Goal: Information Seeking & Learning: Find specific fact

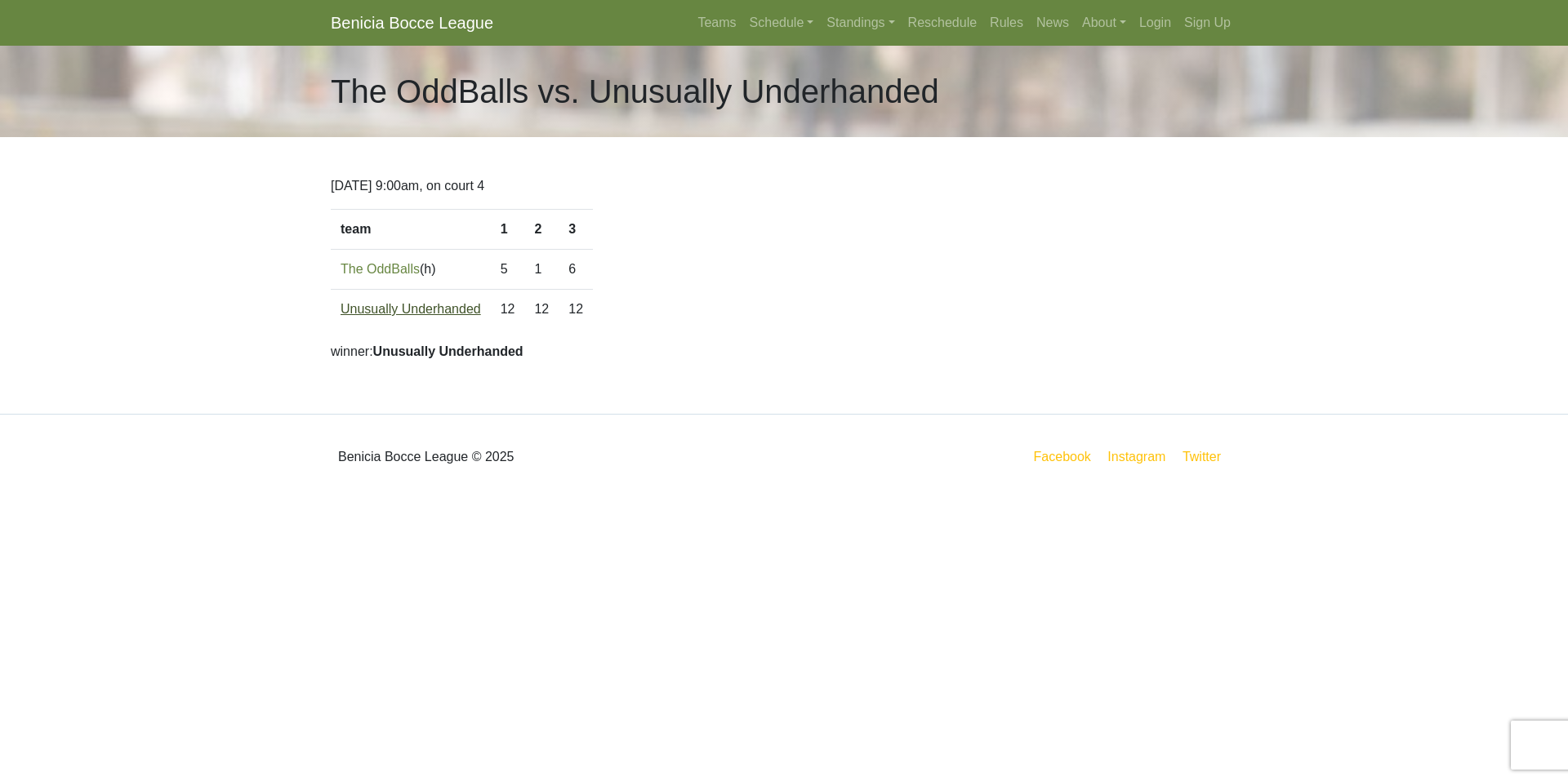
click at [390, 306] on link "Unusually Underhanded" at bounding box center [411, 309] width 140 height 14
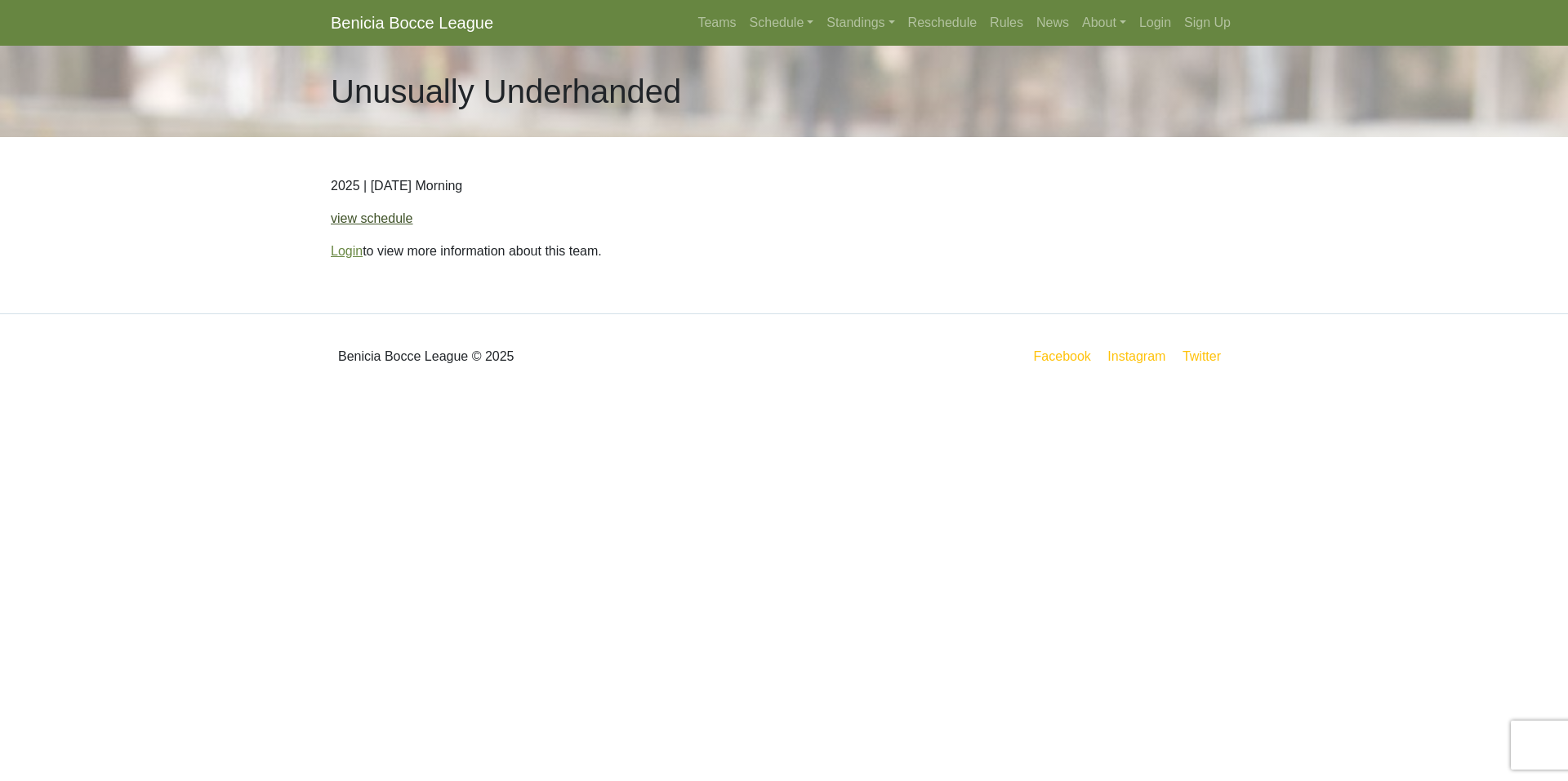
click at [362, 218] on link "view schedule" at bounding box center [371, 218] width 82 height 14
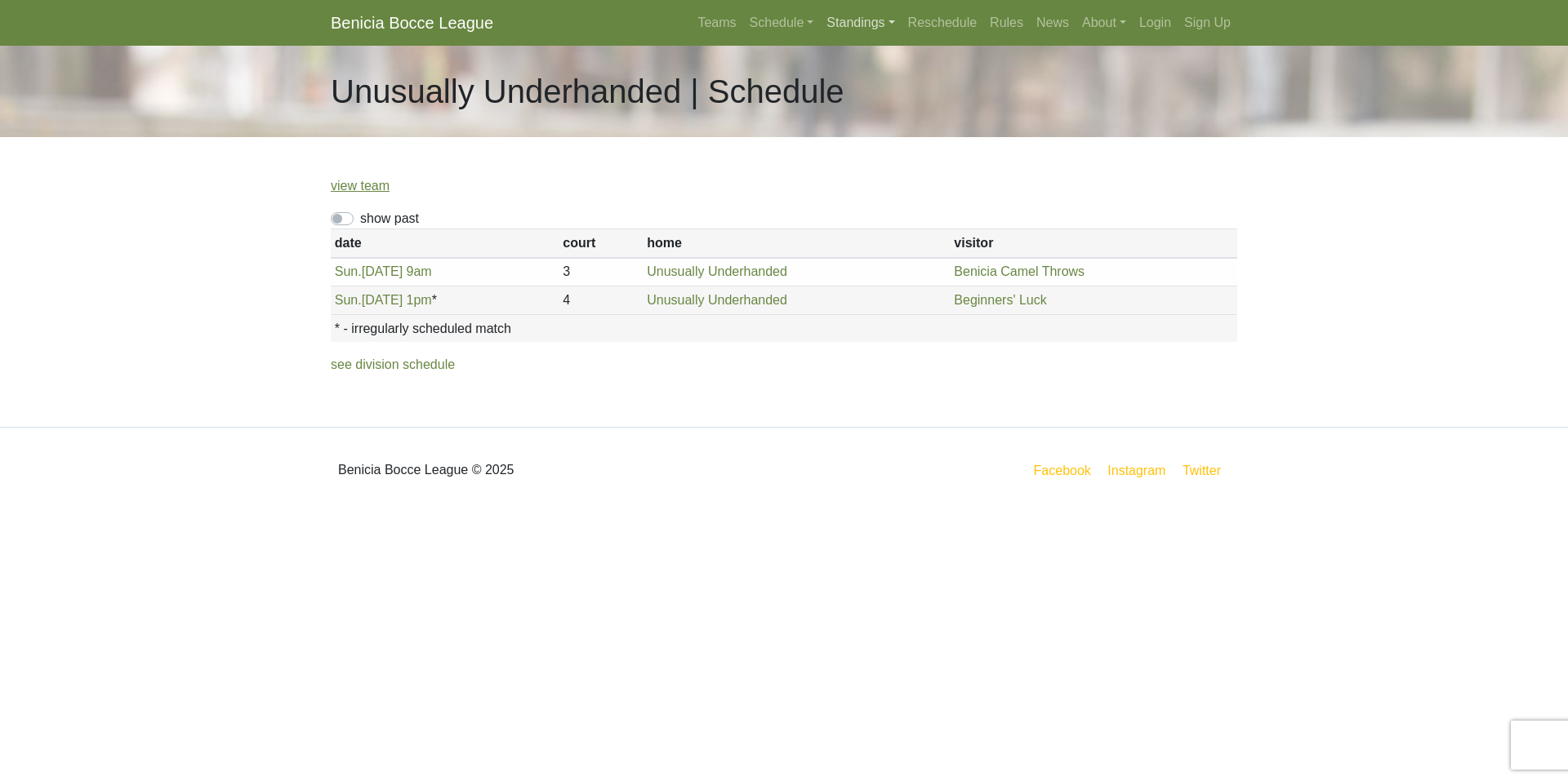
click at [863, 20] on link "Standings" at bounding box center [860, 23] width 81 height 33
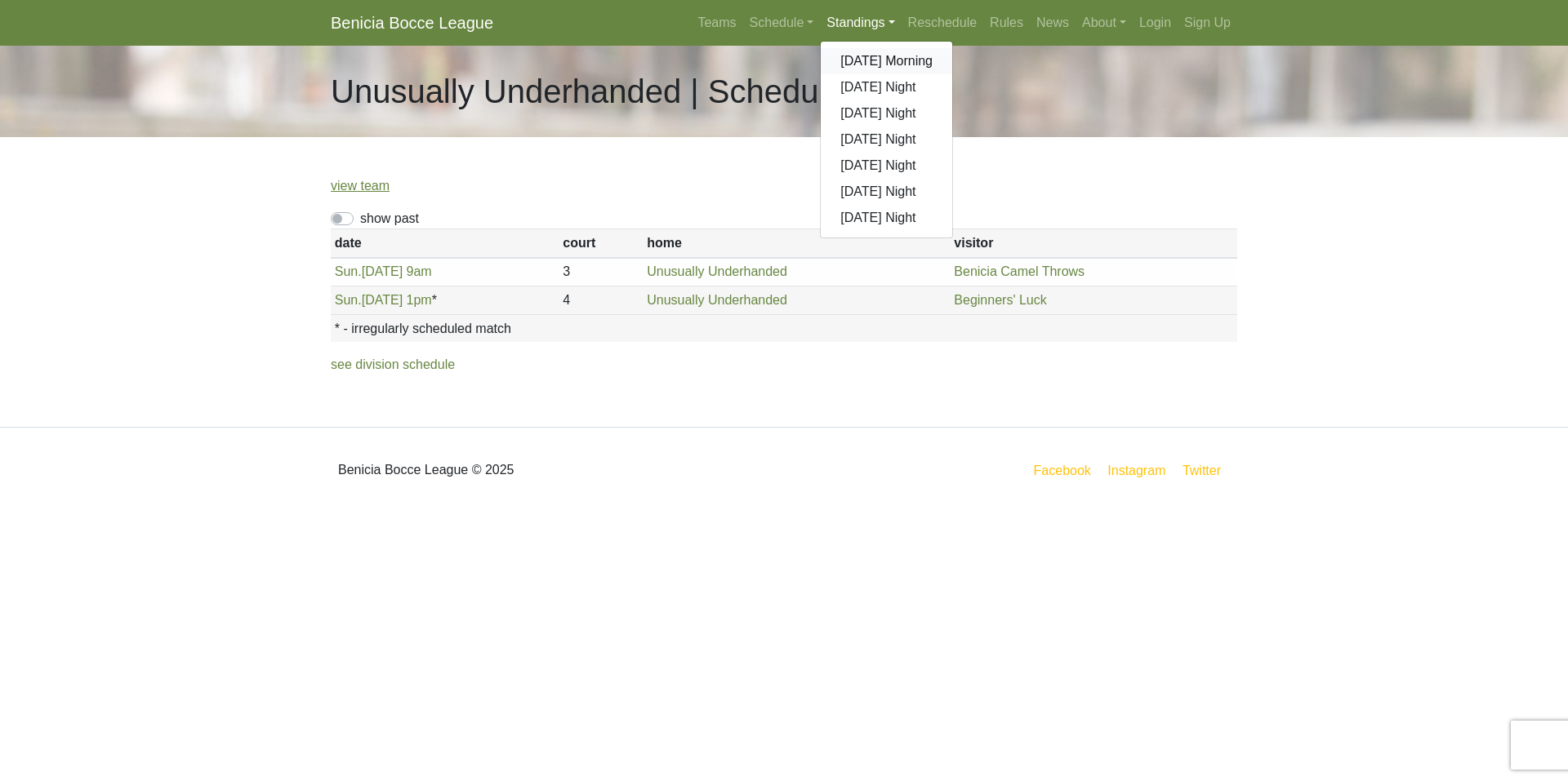
click at [885, 62] on link "[DATE] Morning" at bounding box center [887, 62] width 132 height 26
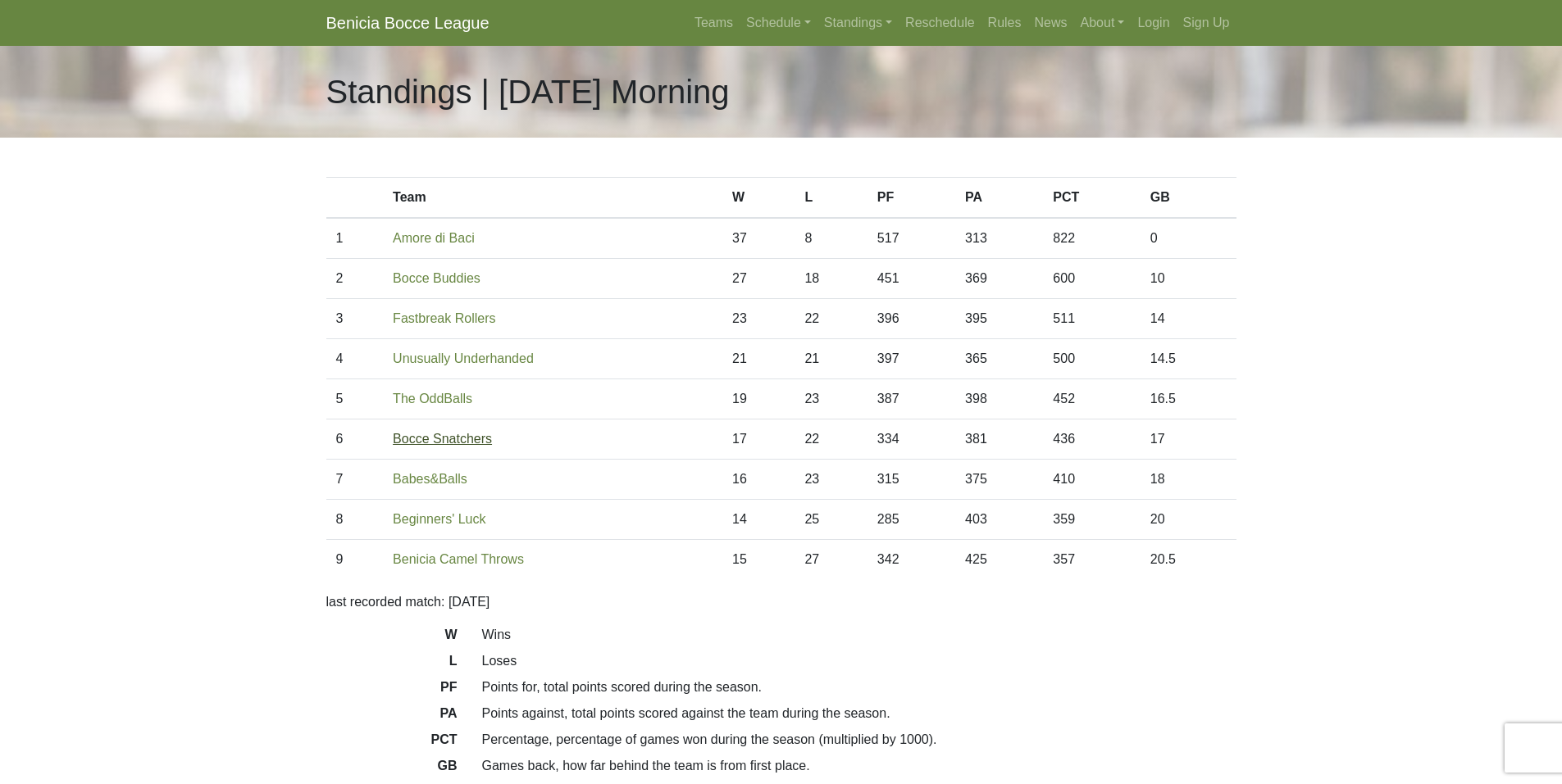
click at [434, 443] on link "Bocce Snatchers" at bounding box center [442, 439] width 99 height 14
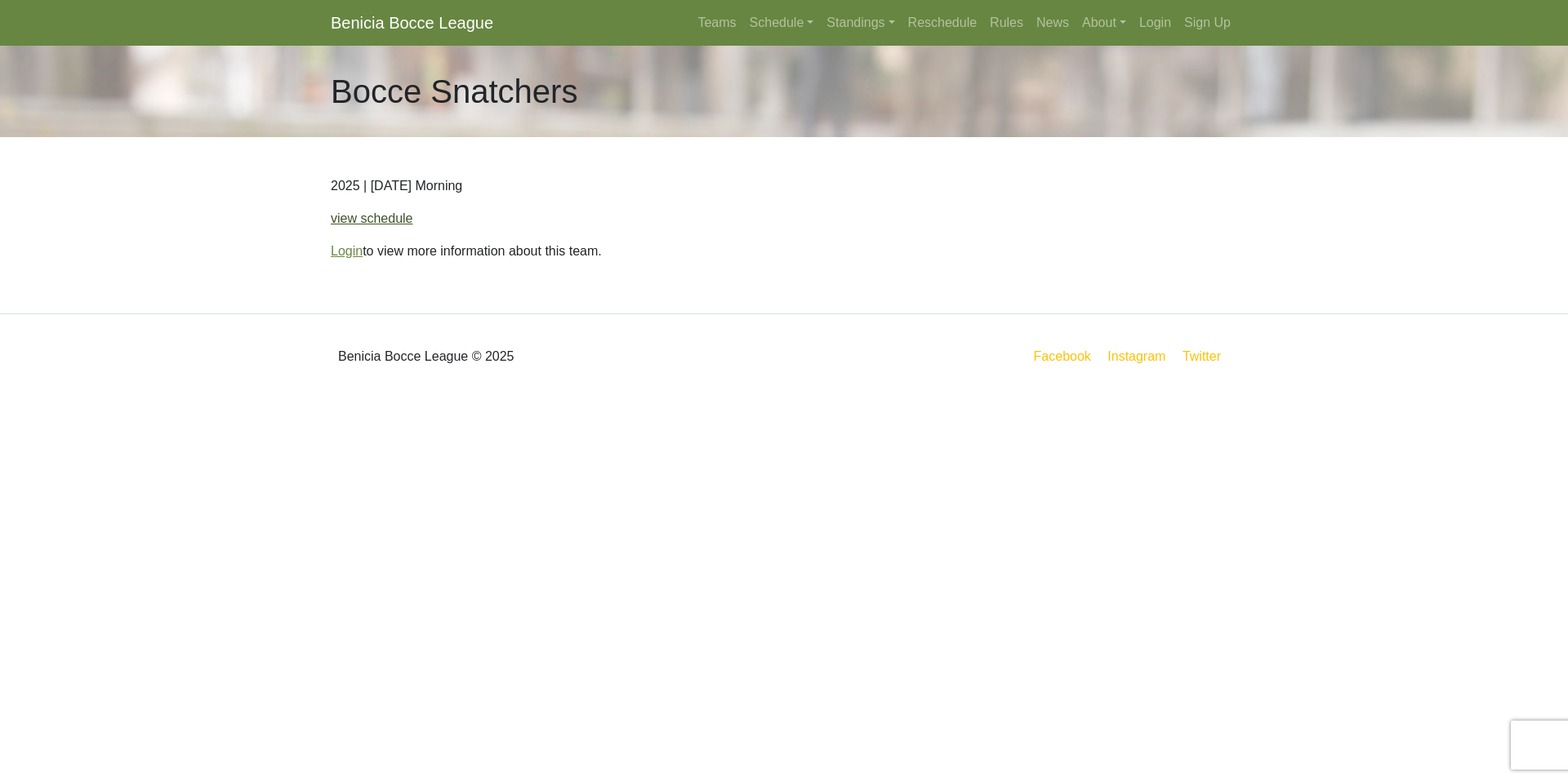
click at [373, 215] on link "view schedule" at bounding box center [371, 218] width 82 height 14
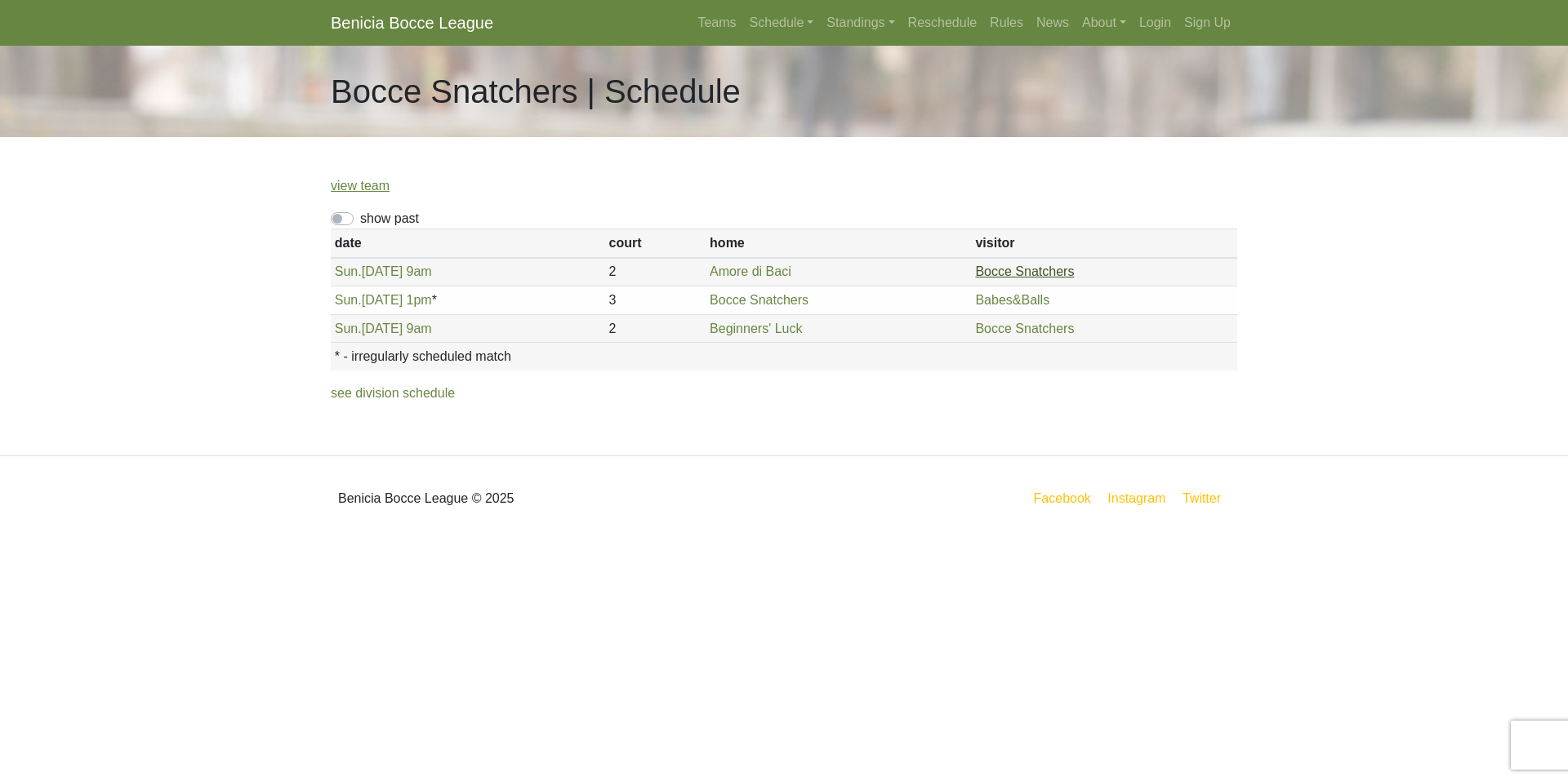
click at [1024, 272] on link "Bocce Snatchers" at bounding box center [1025, 271] width 99 height 14
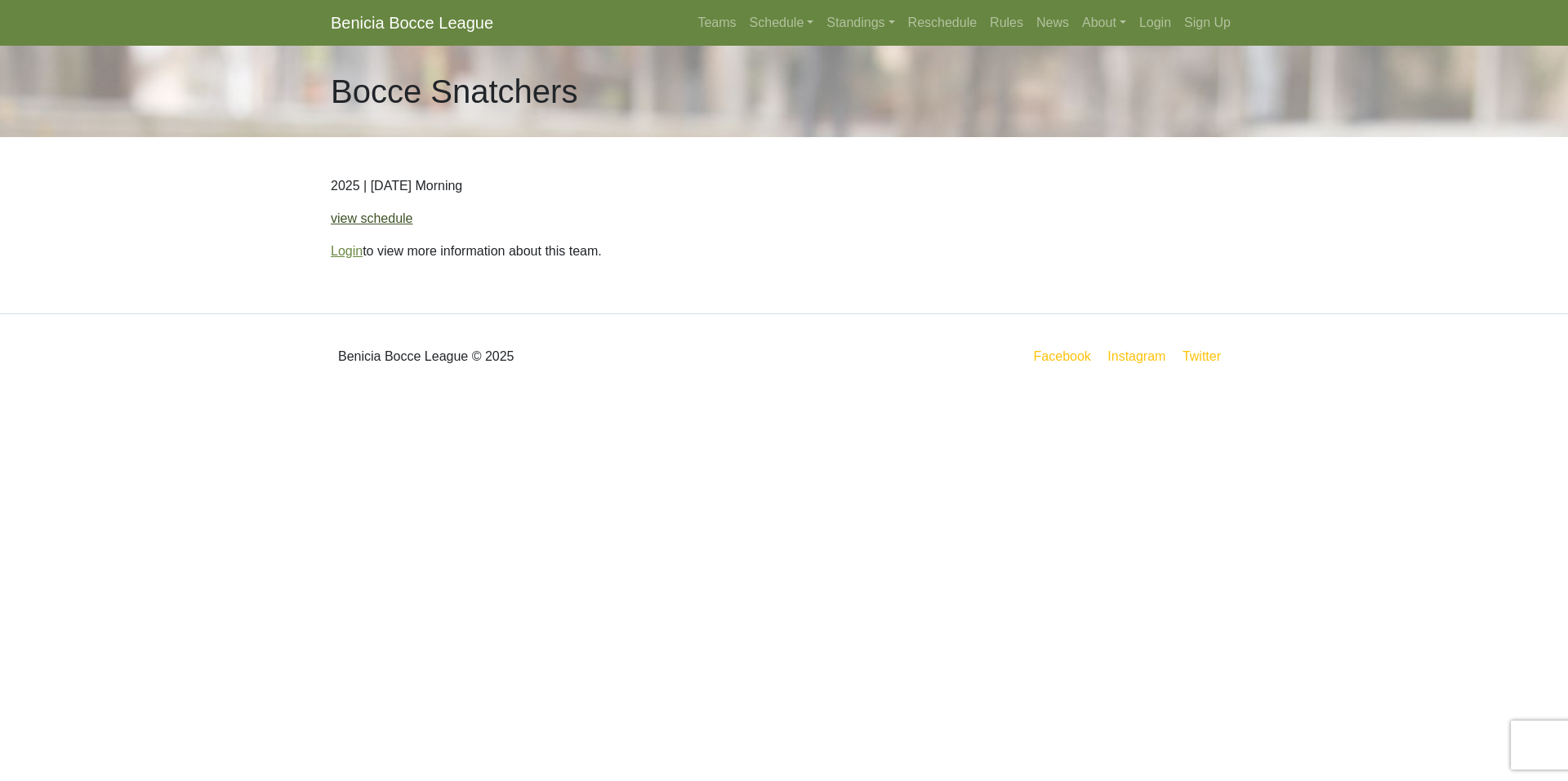
click at [379, 219] on link "view schedule" at bounding box center [371, 218] width 82 height 14
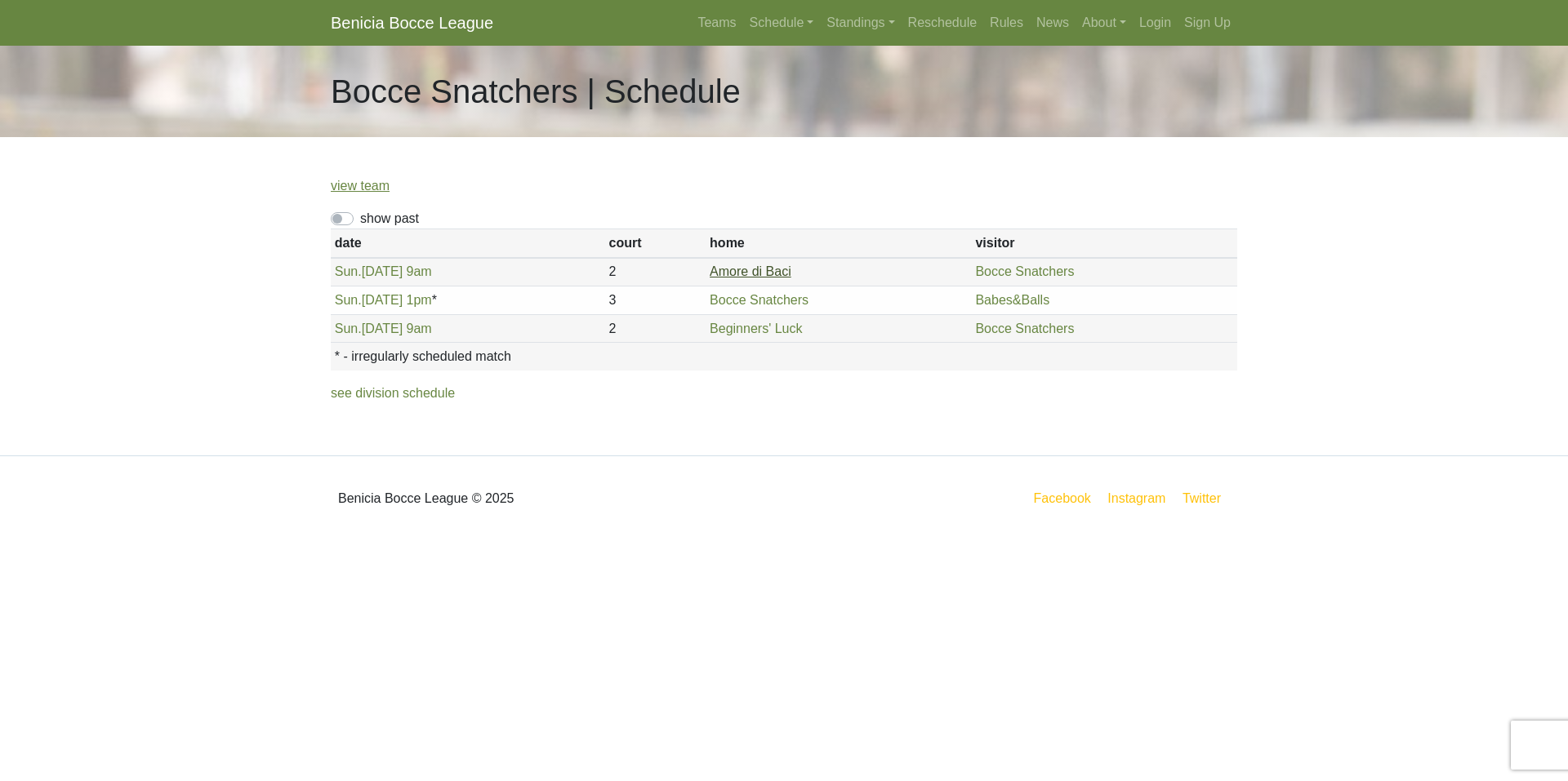
click at [758, 271] on link "Amore di Baci" at bounding box center [751, 271] width 82 height 14
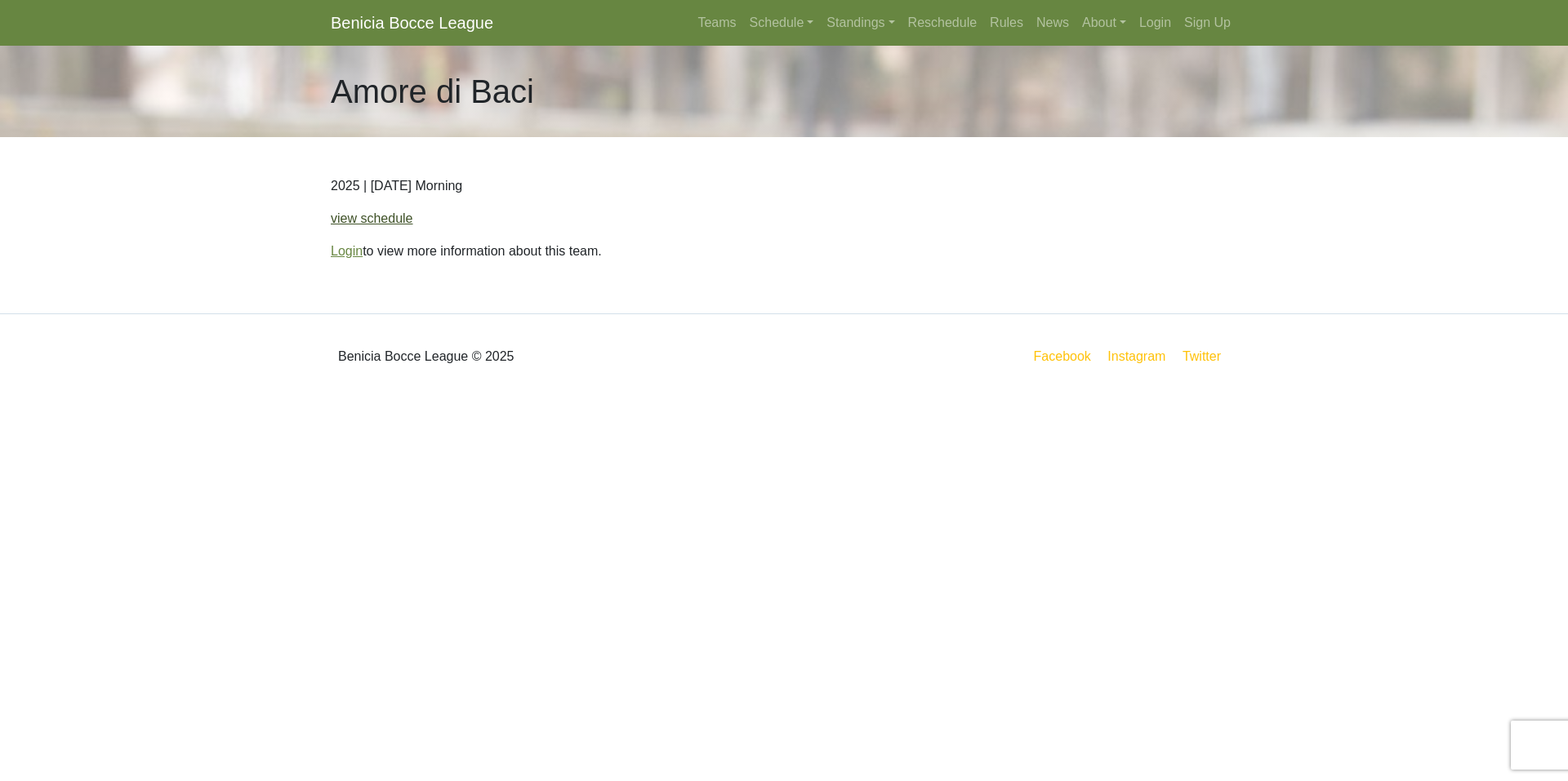
click at [389, 213] on link "view schedule" at bounding box center [371, 218] width 82 height 14
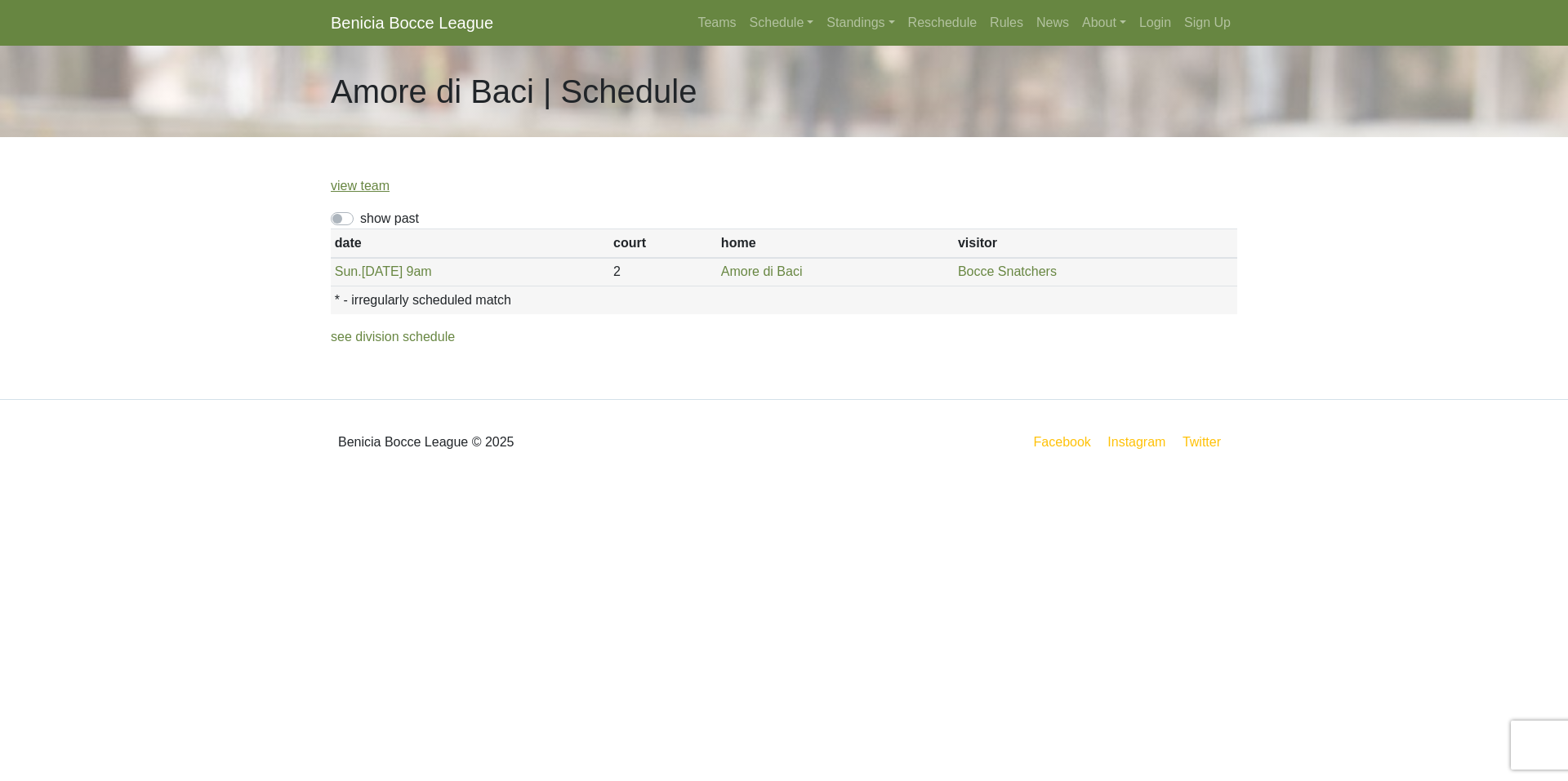
click at [360, 213] on label "show past" at bounding box center [389, 218] width 59 height 20
click at [360, 213] on input "show past" at bounding box center [365, 214] width 10 height 10
checkbox input "true"
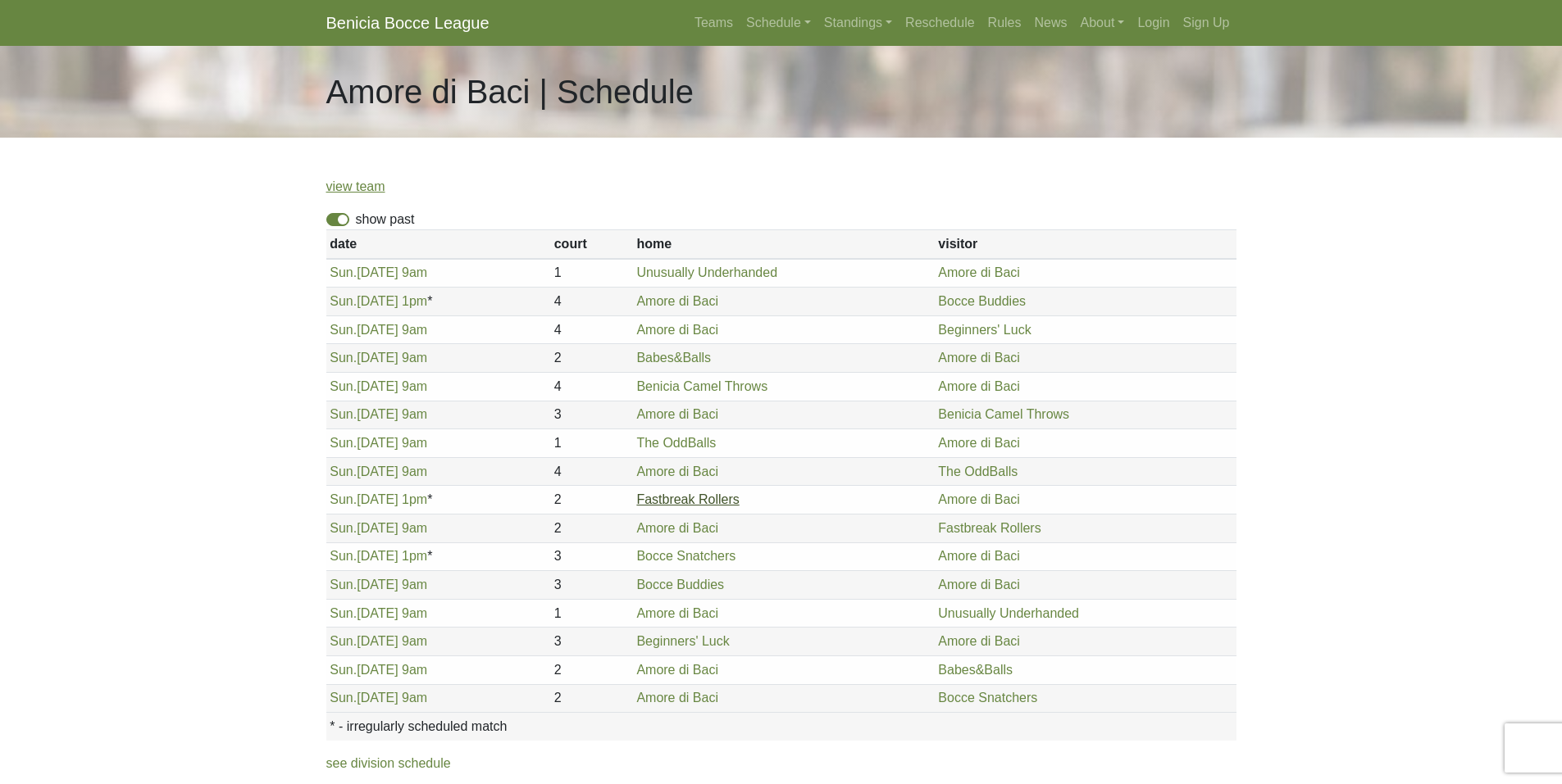
click at [690, 500] on link "Fastbreak Rollers" at bounding box center [688, 499] width 103 height 14
click at [967, 612] on link "Unusually Underhanded" at bounding box center [1009, 613] width 141 height 14
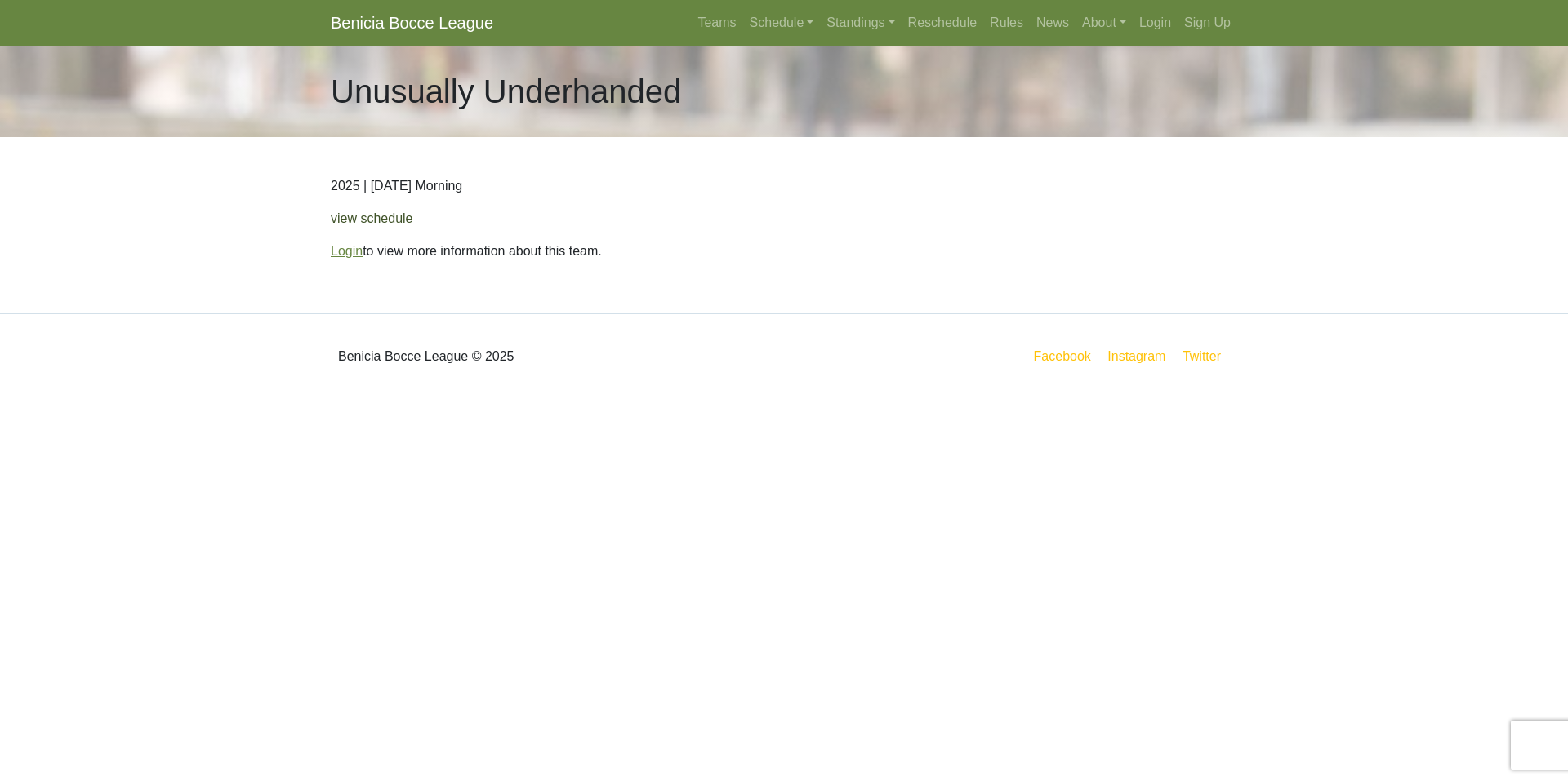
click at [393, 221] on link "view schedule" at bounding box center [371, 218] width 82 height 14
